Goal: Transaction & Acquisition: Purchase product/service

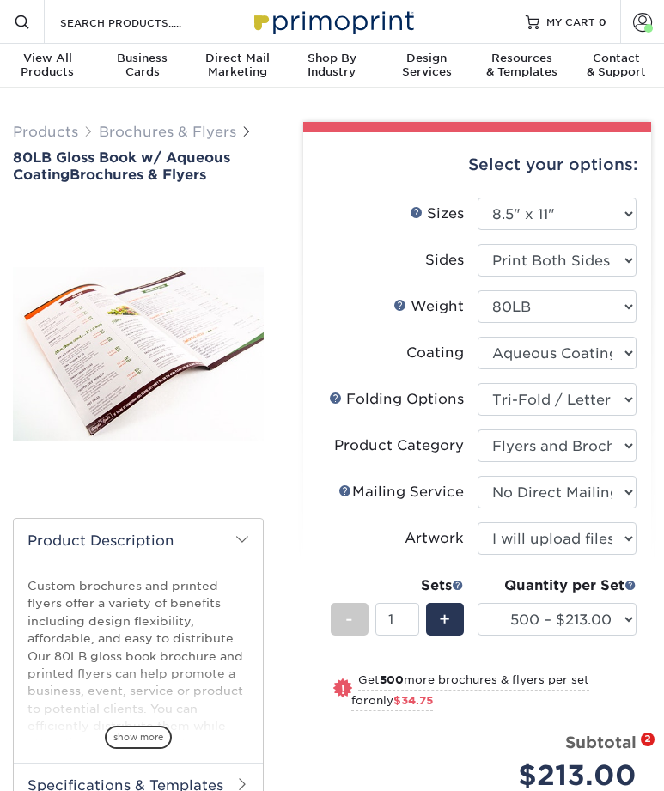
select select "8.50x11.00"
select select "6bd2fd9e-193e-4811-88f7-94c08206d735"
select select "1a668080-6b7c-4174-b399-2c3833b27ef4"
select select "3e5e9bdd-d78a-4c28-a41d-fe1407925ca6"
select select "upload"
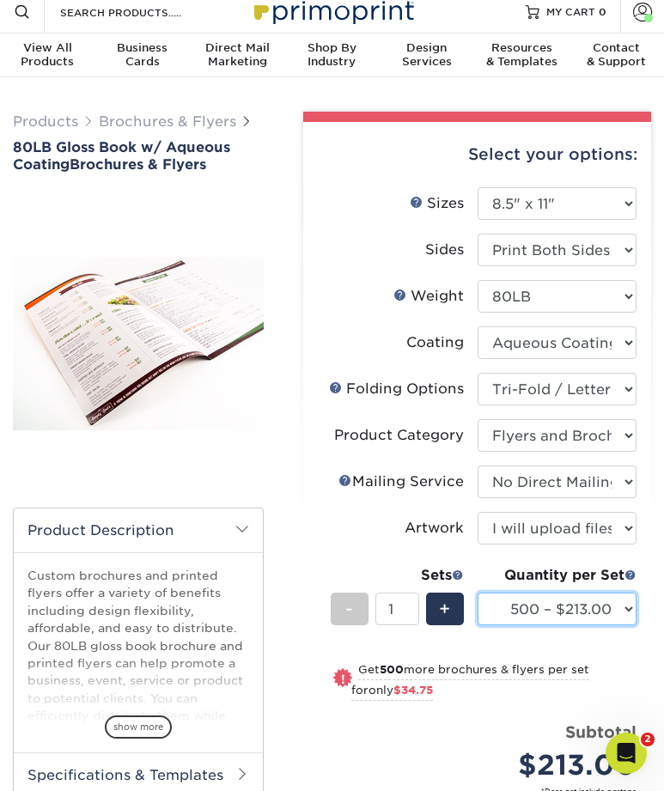
click at [511, 599] on select "500 – $213.00 1000 – $247.75 2000 – $285.75 2500 – $352.75 3000 – $436.75 4000 …" at bounding box center [556, 608] width 159 height 33
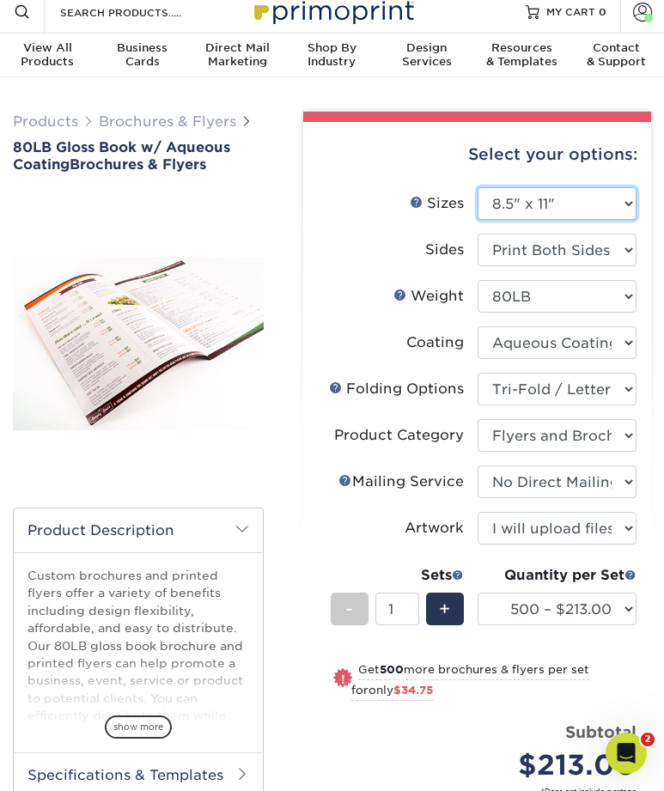
click at [519, 196] on select "Please Select 3.67" x 8.5" 3.67" x 8.5" 4" x 6" 4" x 8.5" 4" x 9" 4" x 11" 4" x…" at bounding box center [556, 203] width 159 height 33
select select "4.00x9.00"
click at [477, 187] on select "Please Select 3.67" x 8.5" 3.67" x 8.5" 4" x 6" 4" x 8.5" 4" x 9" 4" x 11" 4" x…" at bounding box center [556, 203] width 159 height 33
select select "-1"
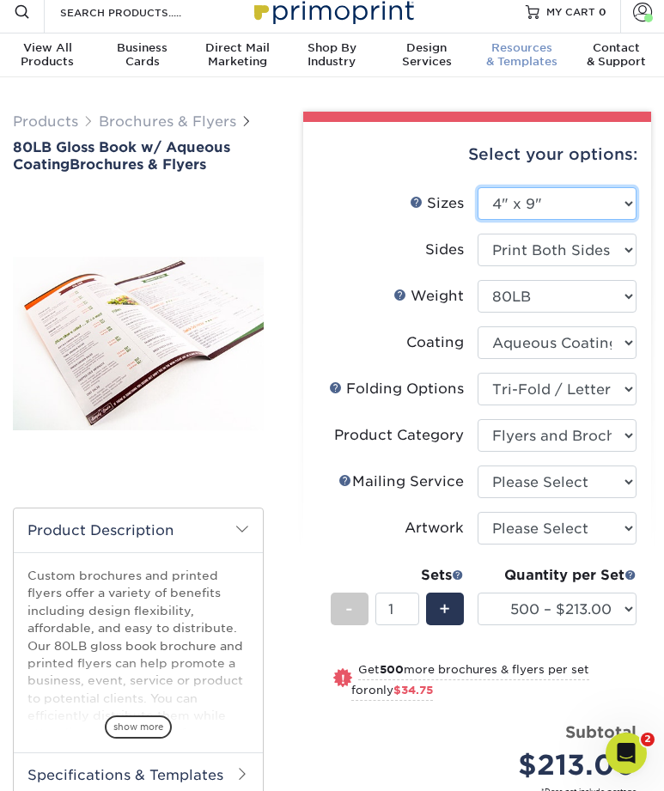
select select "-1"
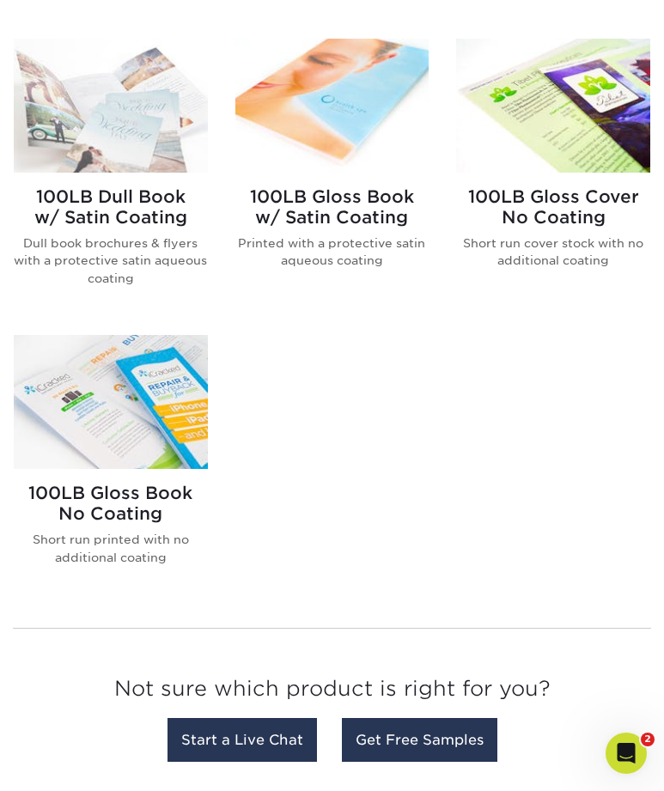
scroll to position [1278, 0]
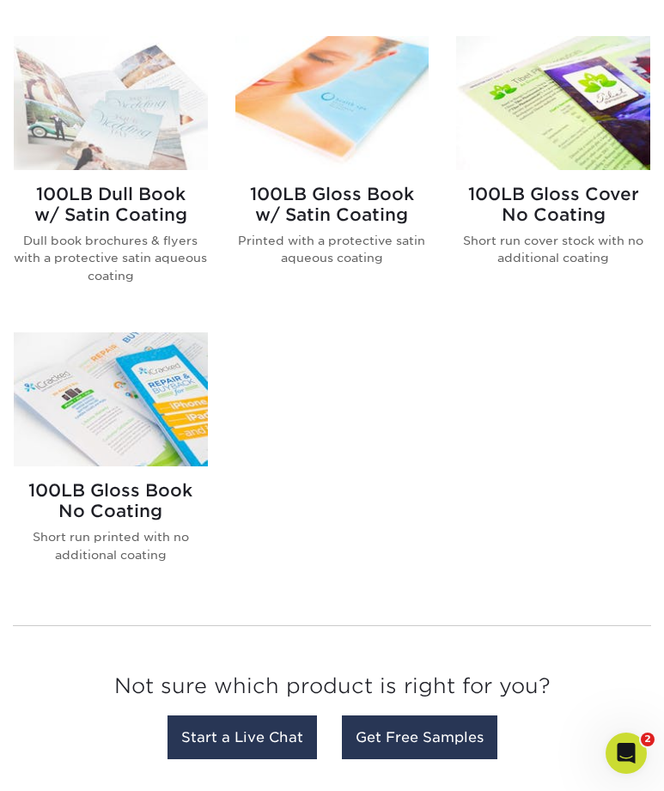
click at [607, 87] on img at bounding box center [553, 103] width 194 height 134
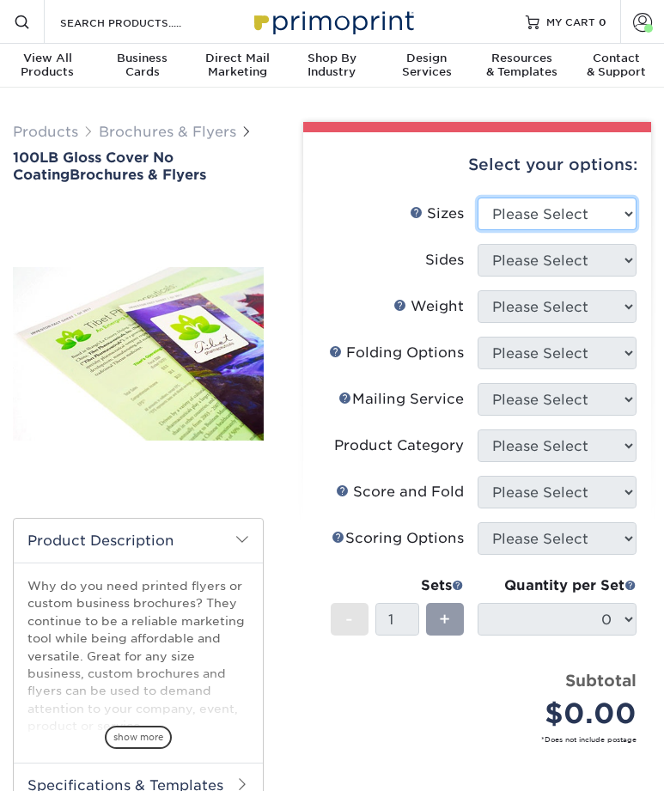
click at [527, 197] on select "Please Select 3.67" x 8.5" 4" x 8.5" 4" x 8.5" 4" x 11" 4" x 12" 4.25" x 11" 4.…" at bounding box center [556, 213] width 159 height 33
select select "8.00x9.00"
click at [477, 197] on select "Please Select 3.67" x 8.5" 4" x 8.5" 4" x 8.5" 4" x 11" 4" x 12" 4.25" x 11" 4.…" at bounding box center [556, 213] width 159 height 33
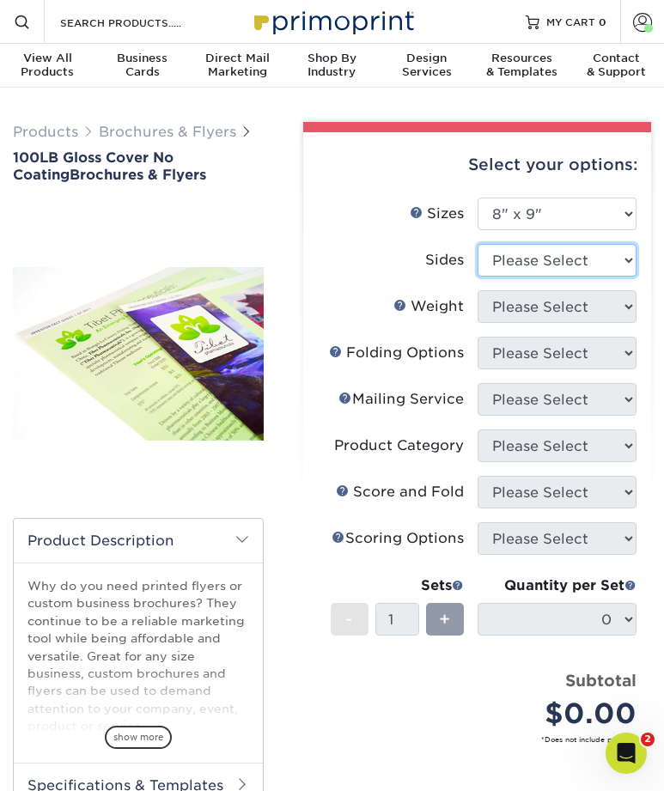
click at [493, 258] on select "Please Select Print Both Sides Print Front Only" at bounding box center [556, 260] width 159 height 33
select select "13abbda7-1d64-4f25-8bb2-c179b224825d"
click at [477, 244] on select "Please Select Print Both Sides Print Front Only" at bounding box center [556, 260] width 159 height 33
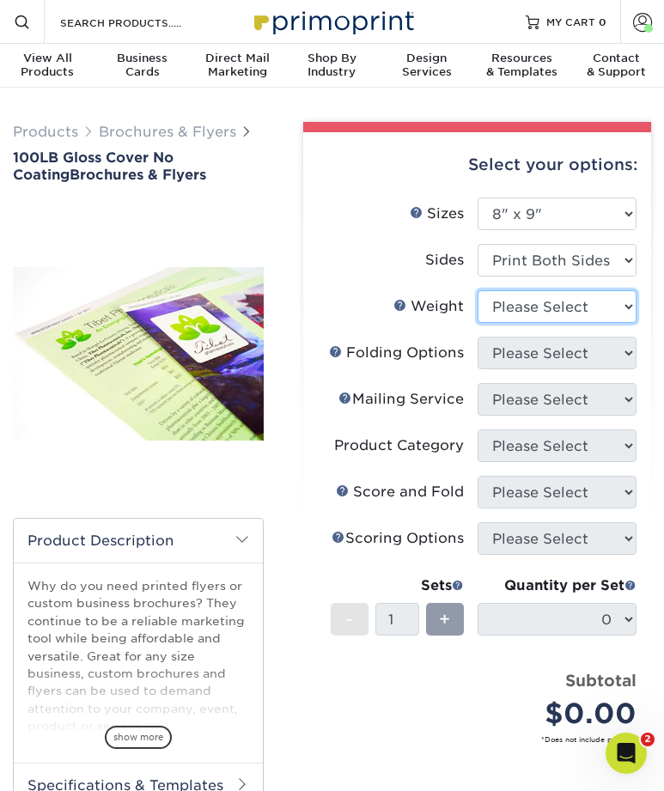
click at [509, 308] on select "Please Select 100LB" at bounding box center [556, 306] width 159 height 33
select select "100LB"
click at [477, 290] on select "Please Select 100LB" at bounding box center [556, 306] width 159 height 33
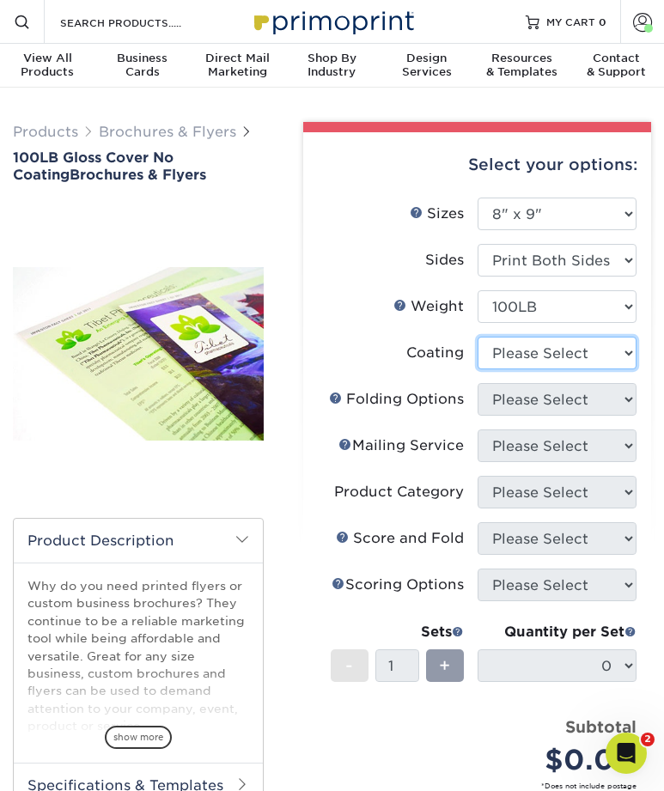
click at [510, 353] on select at bounding box center [556, 353] width 159 height 33
select select "ae367451-b2b8-45df-a344-0f05b6a12993"
click at [477, 337] on select at bounding box center [556, 353] width 159 height 33
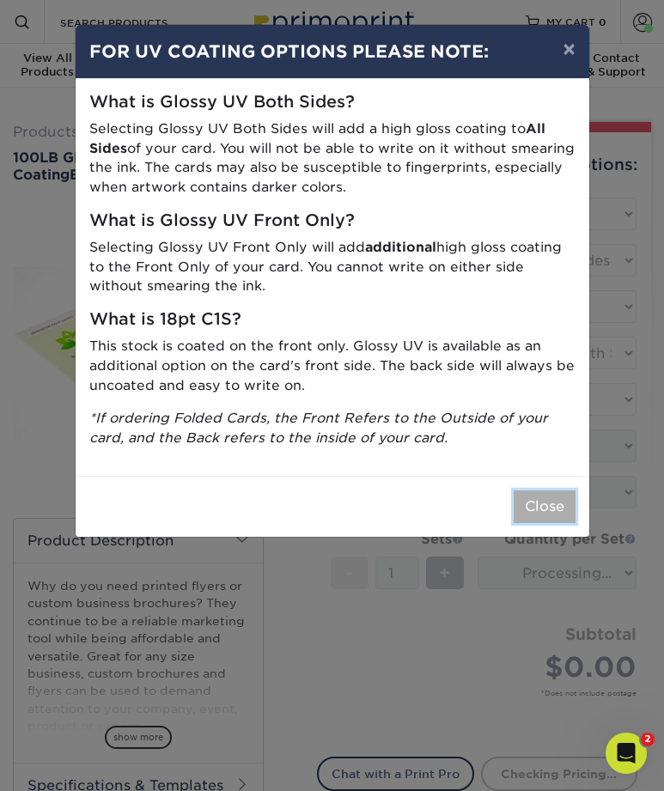
click at [527, 509] on button "Close" at bounding box center [544, 506] width 62 height 33
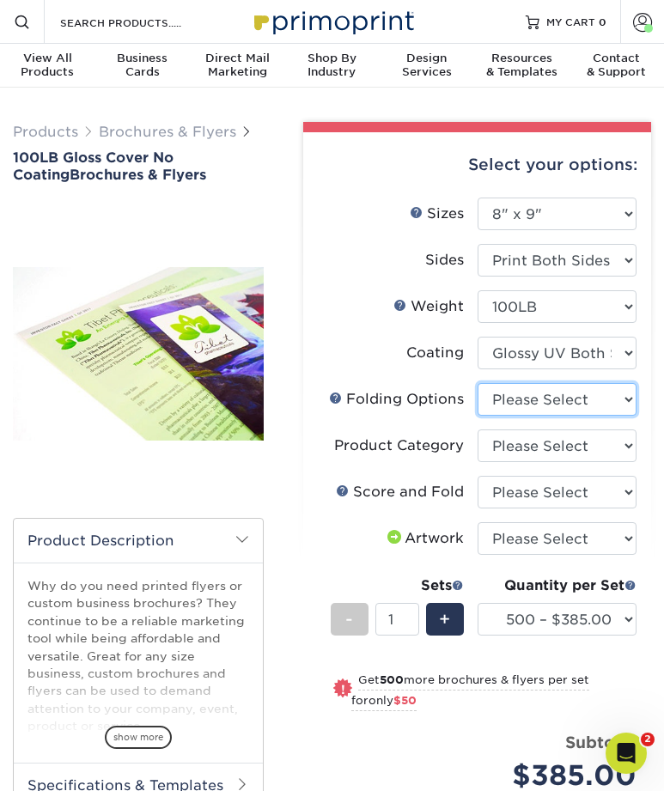
click at [518, 398] on select "Please Select FLAT - No Folding" at bounding box center [556, 399] width 159 height 33
select select "9b1d5825-34d1-4721-9874-ed79abb003d7"
click at [477, 383] on select "Please Select FLAT - No Folding" at bounding box center [556, 399] width 159 height 33
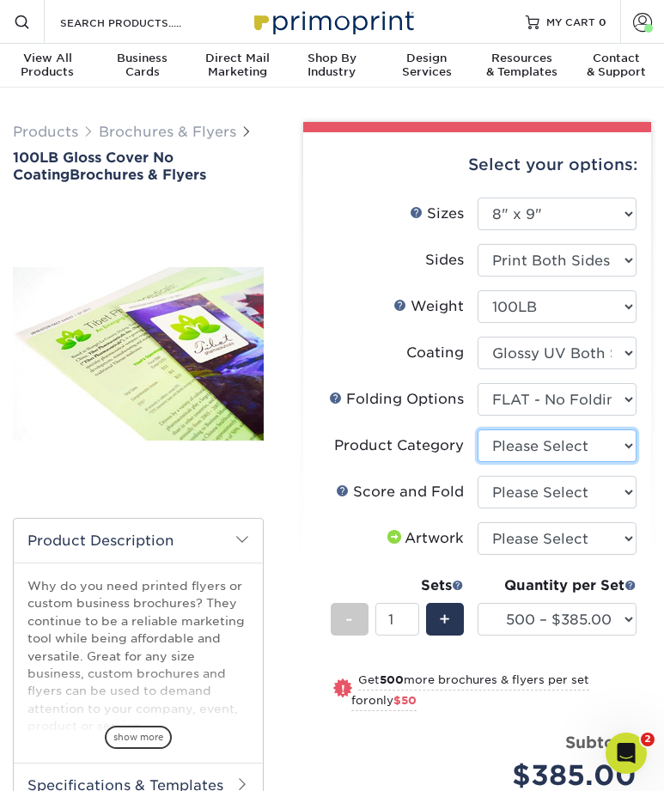
click at [526, 445] on select "Please Select Flyers and Brochures" at bounding box center [556, 445] width 159 height 33
select select "1a668080-6b7c-4174-b399-2c3833b27ef4"
click at [477, 429] on select "Please Select Flyers and Brochures" at bounding box center [556, 445] width 159 height 33
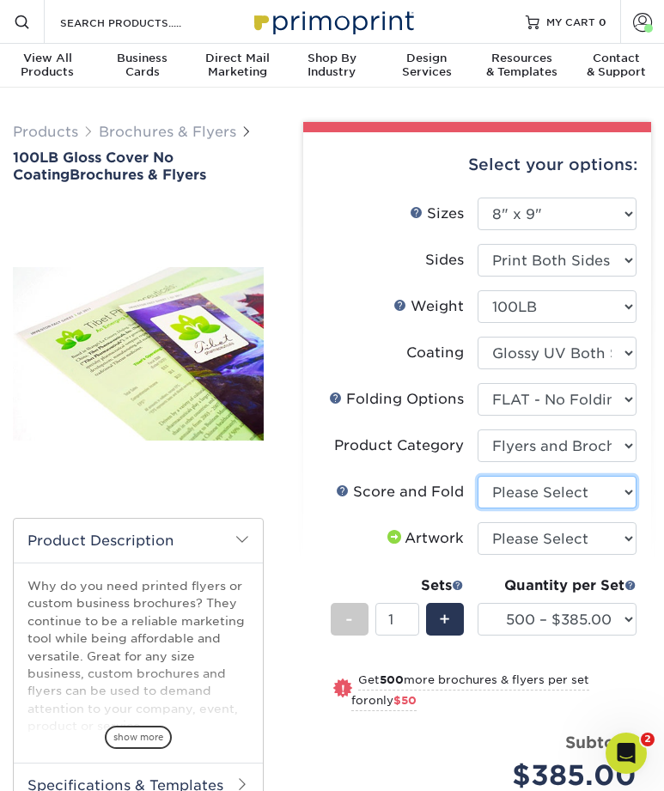
click at [531, 496] on select "Please Select No Scoring and Folding Score and Half Fold (Horizontal) Score and…" at bounding box center [556, 492] width 159 height 33
select select "9f37495c-9854-4f2a-8833-b7c3cd2872c2"
click at [477, 476] on select "Please Select No Scoring and Folding Score and Half Fold (Horizontal) Score and…" at bounding box center [556, 492] width 159 height 33
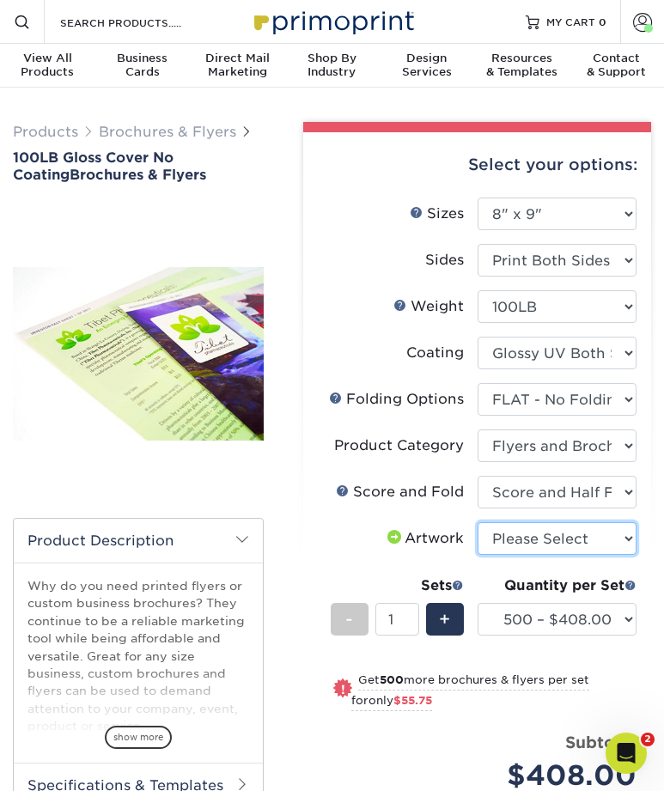
click at [515, 530] on select "Please Select I will upload files I need a design - $175" at bounding box center [556, 538] width 159 height 33
select select "upload"
click at [477, 522] on select "Please Select I will upload files I need a design - $175" at bounding box center [556, 538] width 159 height 33
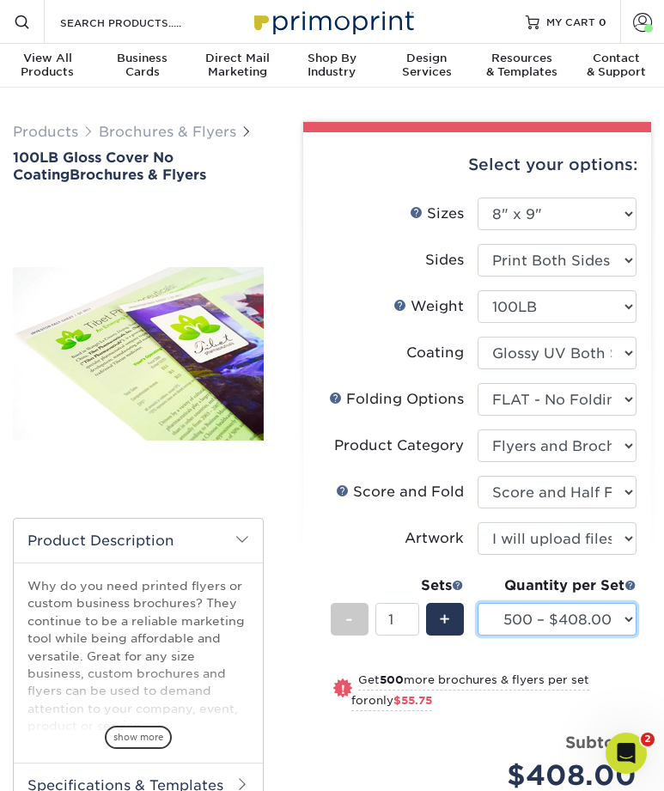
click at [525, 621] on select "500 – $408.00 1000 – $463.75 2000 – $545.25 2500 – $677.00 3000 – $855.75 4000 …" at bounding box center [556, 619] width 159 height 33
click at [477, 603] on select "500 – $408.00 1000 – $463.75 2000 – $545.25 2500 – $677.00 3000 – $855.75 4000 …" at bounding box center [556, 619] width 159 height 33
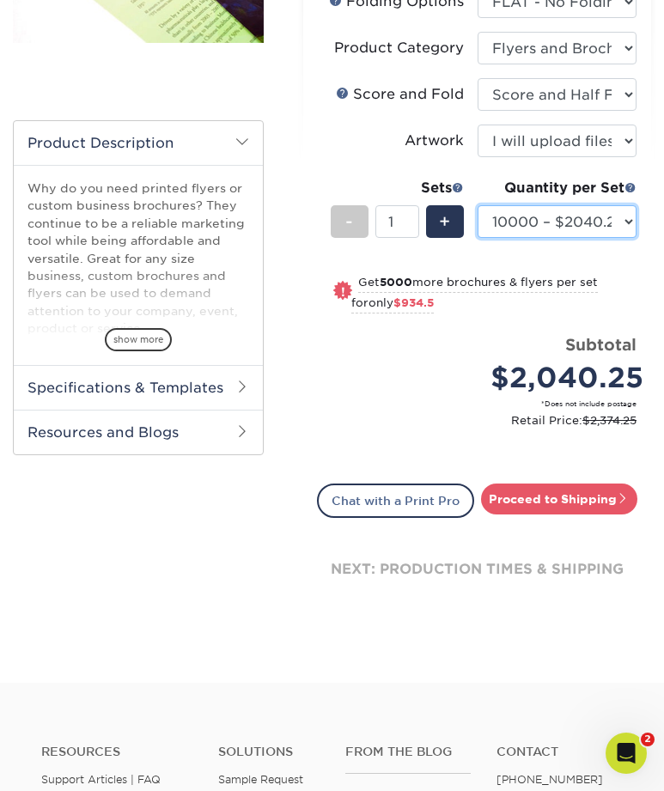
scroll to position [392, 0]
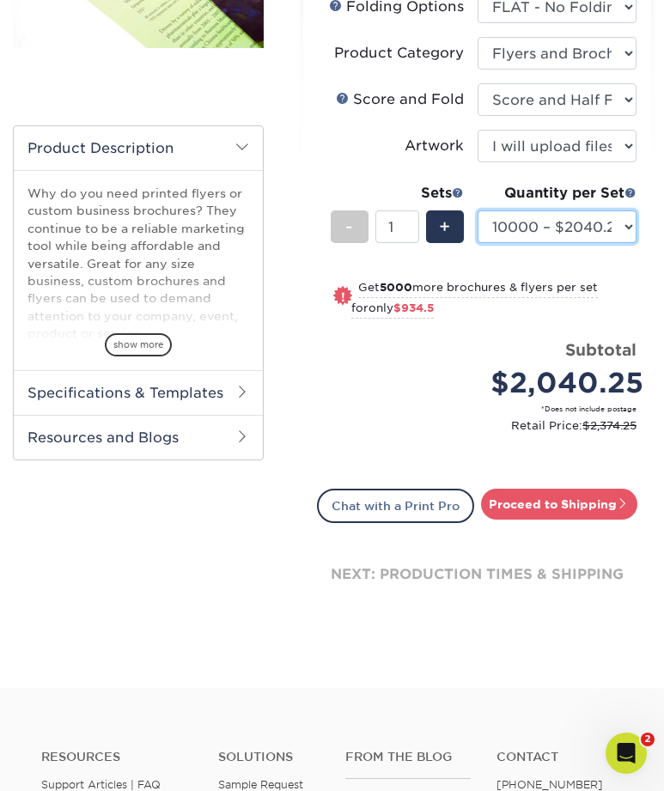
click at [549, 227] on select "500 – $408.00 1000 – $463.75 2000 – $545.25 2500 – $677.00 3000 – $855.75 4000 …" at bounding box center [556, 226] width 159 height 33
click at [542, 229] on select "500 – $408.00 1000 – $463.75 2000 – $545.25 2500 – $677.00 3000 – $855.75 4000 …" at bounding box center [556, 226] width 159 height 33
select select "2000 – $545.25"
click at [477, 210] on select "500 – $408.00 1000 – $463.75 2000 – $545.25 2500 – $677.00 3000 – $855.75 4000 …" at bounding box center [556, 226] width 159 height 33
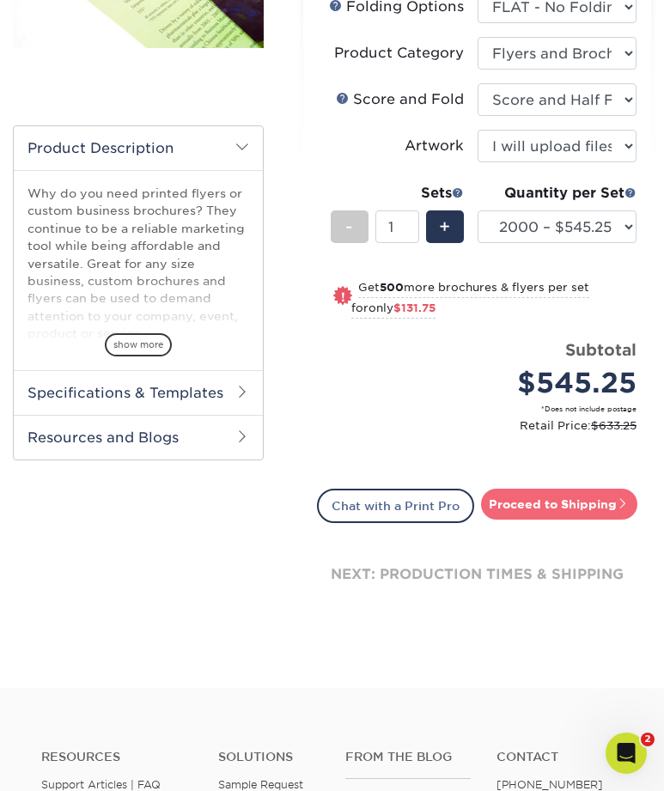
click at [577, 500] on link "Proceed to Shipping" at bounding box center [559, 503] width 156 height 31
type input "Set 1"
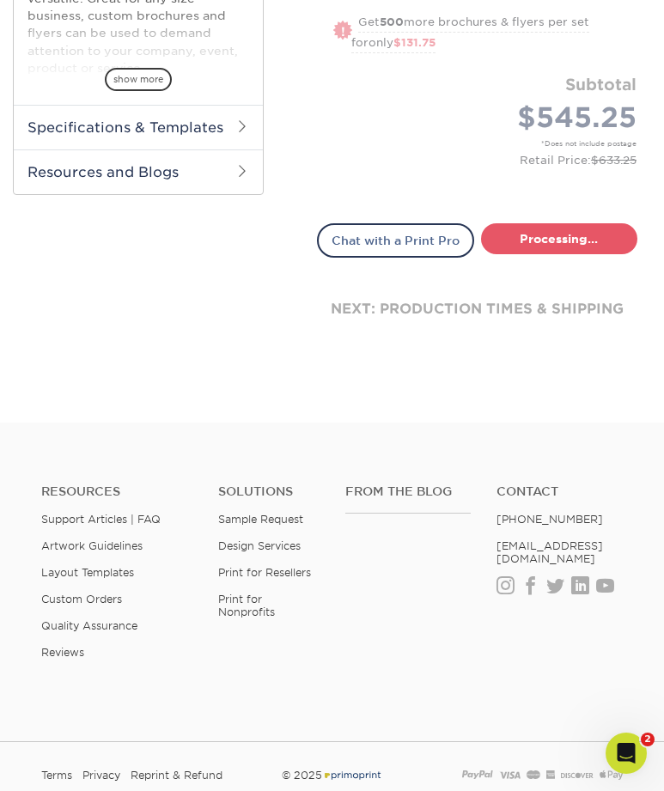
select select "9c89b626-777a-4dfc-8f9f-b84f56c0fb99"
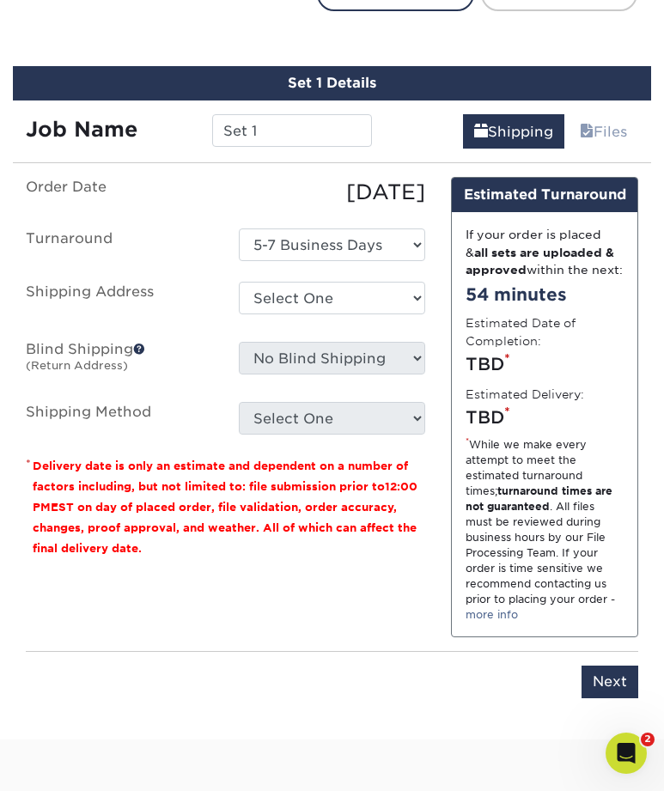
scroll to position [927, 0]
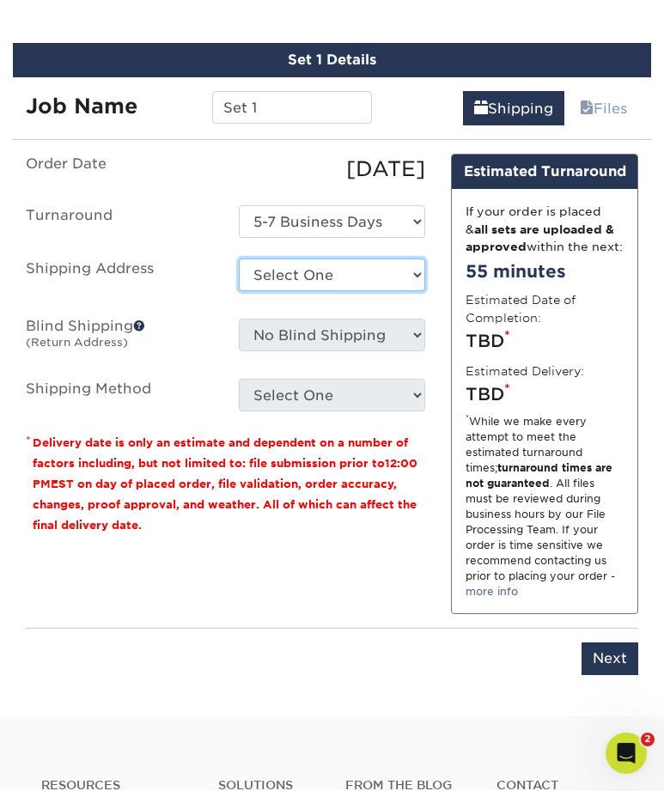
click at [296, 281] on select "Select One Getaways [PERSON_NAME] Philadelphia / [US_STATE] Inventory Center + …" at bounding box center [332, 274] width 187 height 33
select select "171936"
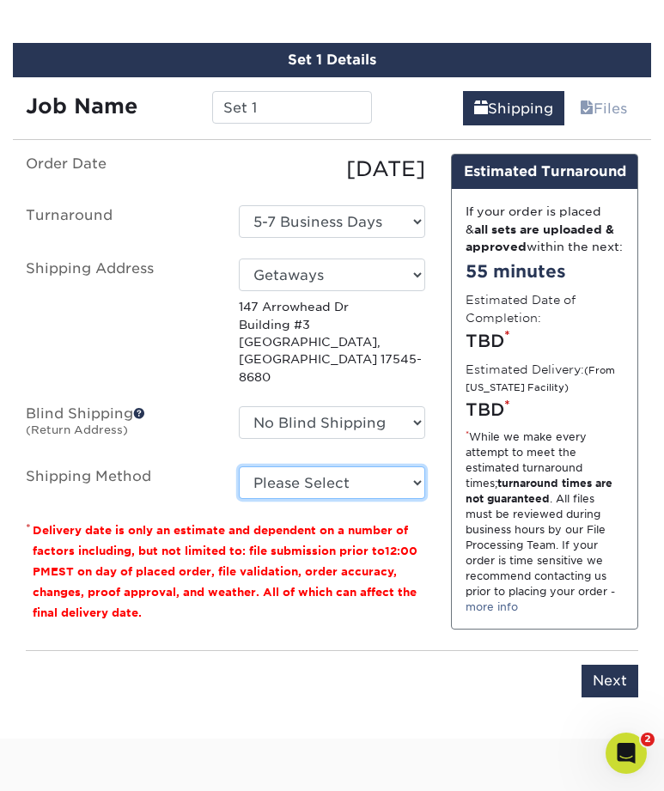
click at [289, 466] on select "Please Select Ground Shipping (+$56.30) 3 Day Shipping Service (+$133.76) 2 Day…" at bounding box center [332, 482] width 187 height 33
select select "03"
click at [239, 466] on select "Please Select Ground Shipping (+$56.30) 3 Day Shipping Service (+$133.76) 2 Day…" at bounding box center [332, 482] width 187 height 33
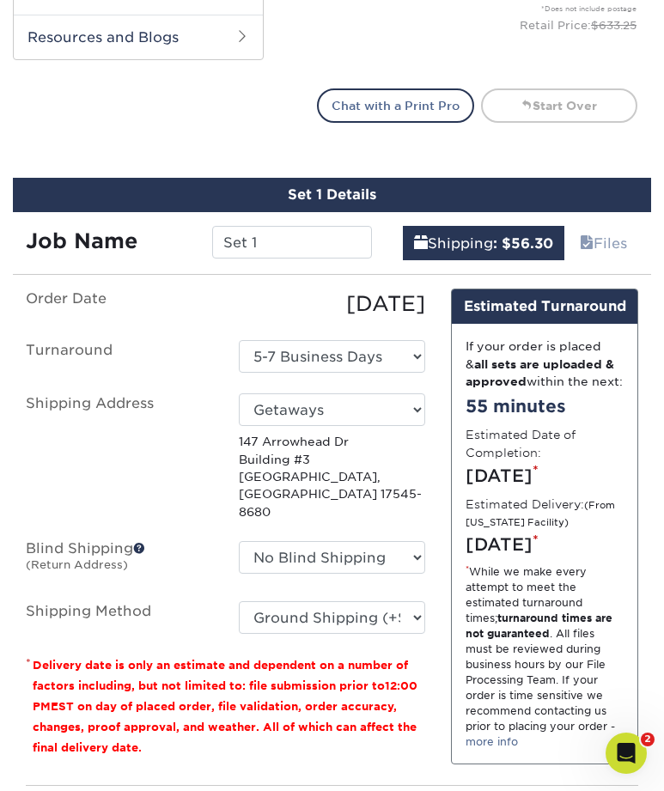
scroll to position [810, 0]
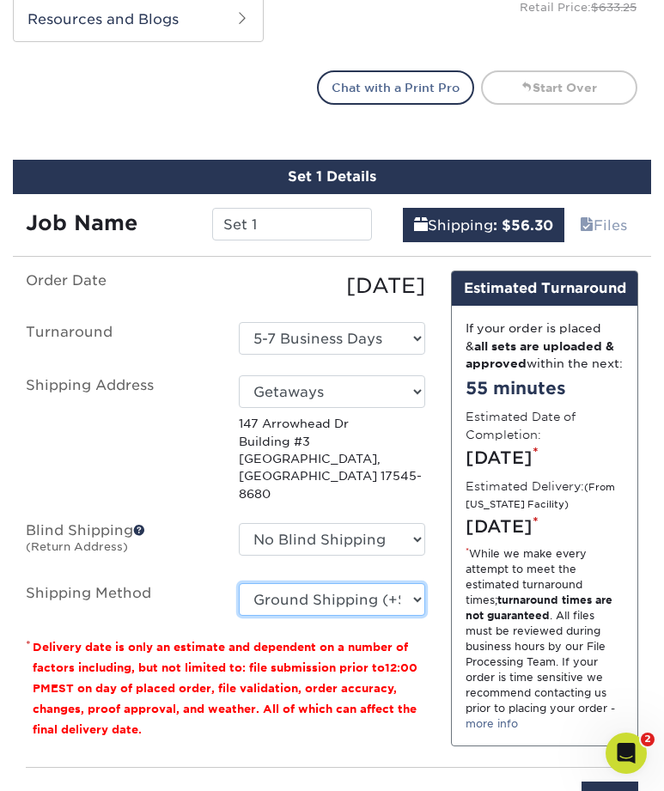
click at [333, 604] on select "Please Select Ground Shipping (+$56.30) 3 Day Shipping Service (+$133.76) 2 Day…" at bounding box center [332, 599] width 187 height 33
